Goal: Transaction & Acquisition: Download file/media

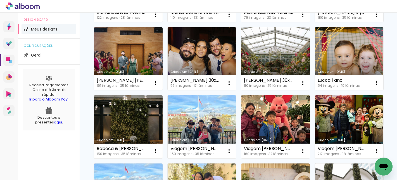
scroll to position [124, 0]
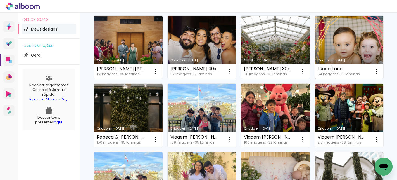
click at [315, 79] on link "Criado em [DATE]" at bounding box center [349, 47] width 69 height 63
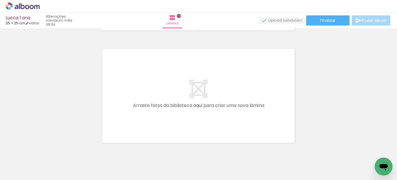
scroll to position [2154, 0]
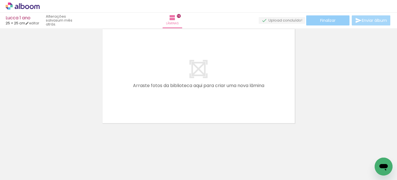
click at [321, 22] on span "Finalizar" at bounding box center [328, 20] width 15 height 4
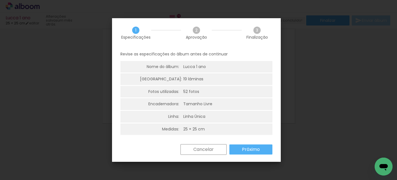
click at [0, 0] on slot "Próximo" at bounding box center [0, 0] width 0 height 0
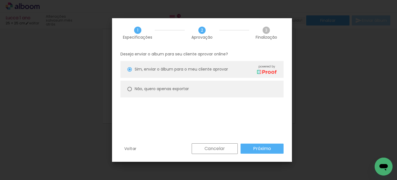
click at [177, 91] on div "Não, quero apenas exportar" at bounding box center [162, 89] width 54 height 6
type paper-radio-button "on"
click at [0, 0] on slot "Próximo" at bounding box center [0, 0] width 0 height 0
type input "Alta, 300 DPI"
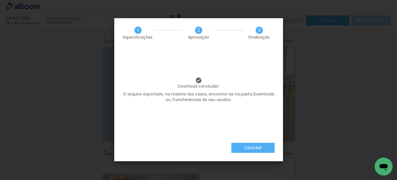
scroll to position [2154, 0]
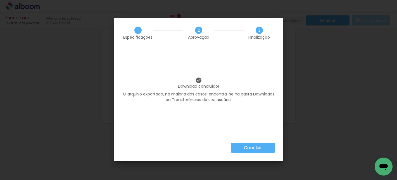
click at [0, 0] on slot "Concluir" at bounding box center [0, 0] width 0 height 0
